Goal: Information Seeking & Learning: Learn about a topic

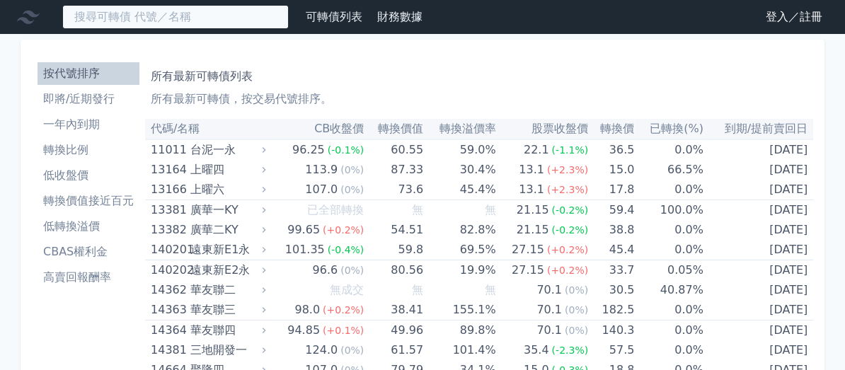
click at [203, 18] on input at bounding box center [175, 17] width 227 height 24
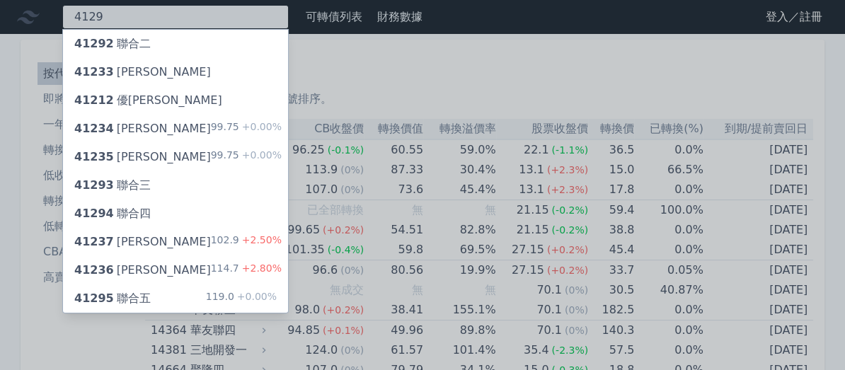
type input "4129"
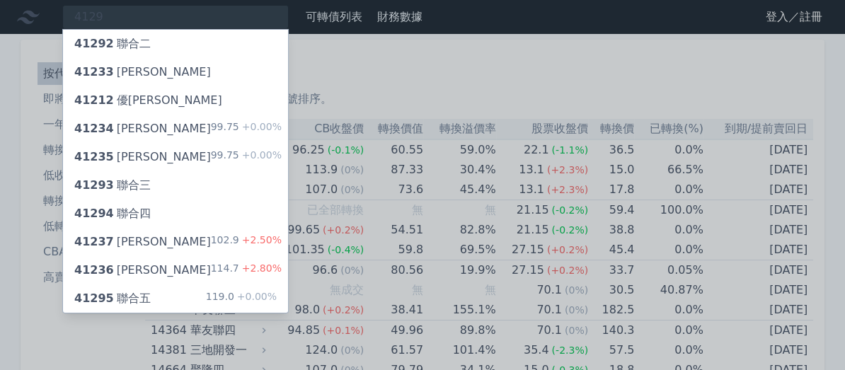
click at [168, 41] on div "41292 聯合二" at bounding box center [175, 44] width 225 height 28
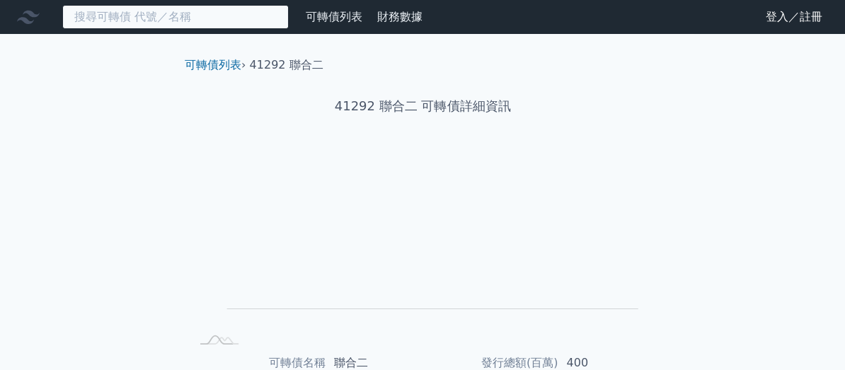
click at [199, 20] on input at bounding box center [175, 17] width 227 height 24
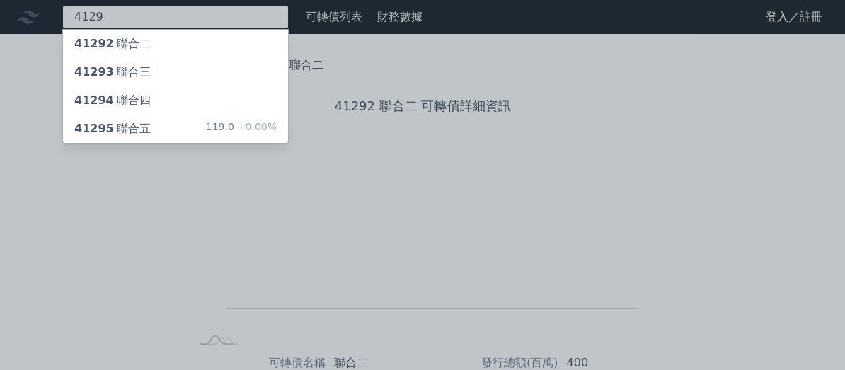
type input "4129"
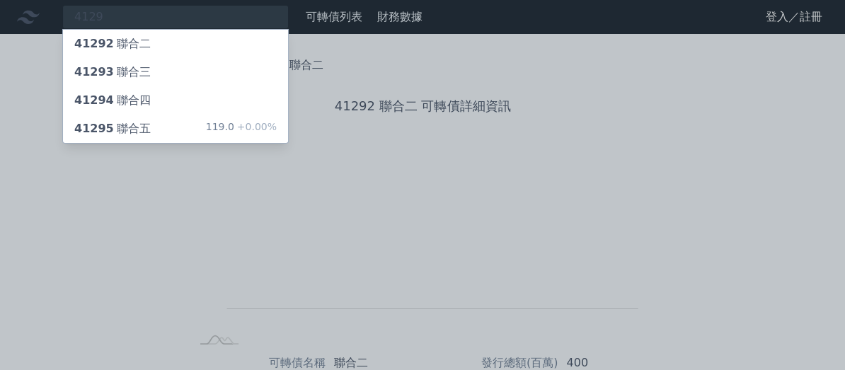
click at [134, 122] on div "41295 聯合五" at bounding box center [112, 128] width 76 height 17
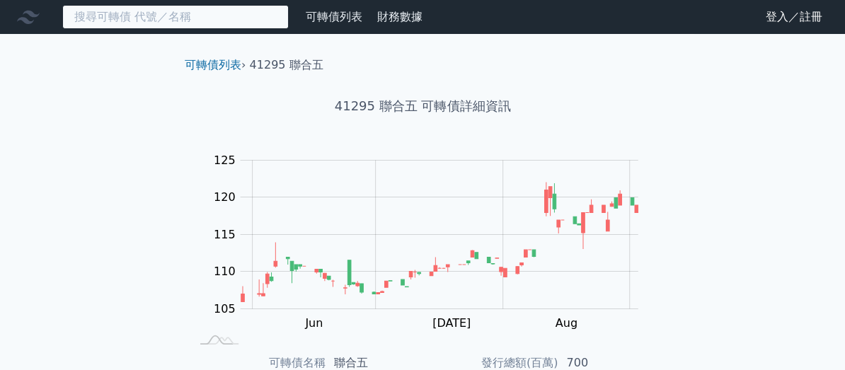
click at [168, 13] on input at bounding box center [175, 17] width 227 height 24
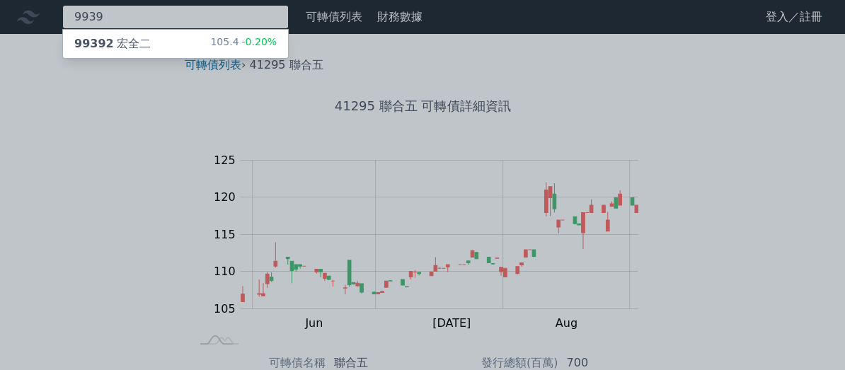
type input "9939"
